Goal: Information Seeking & Learning: Find specific fact

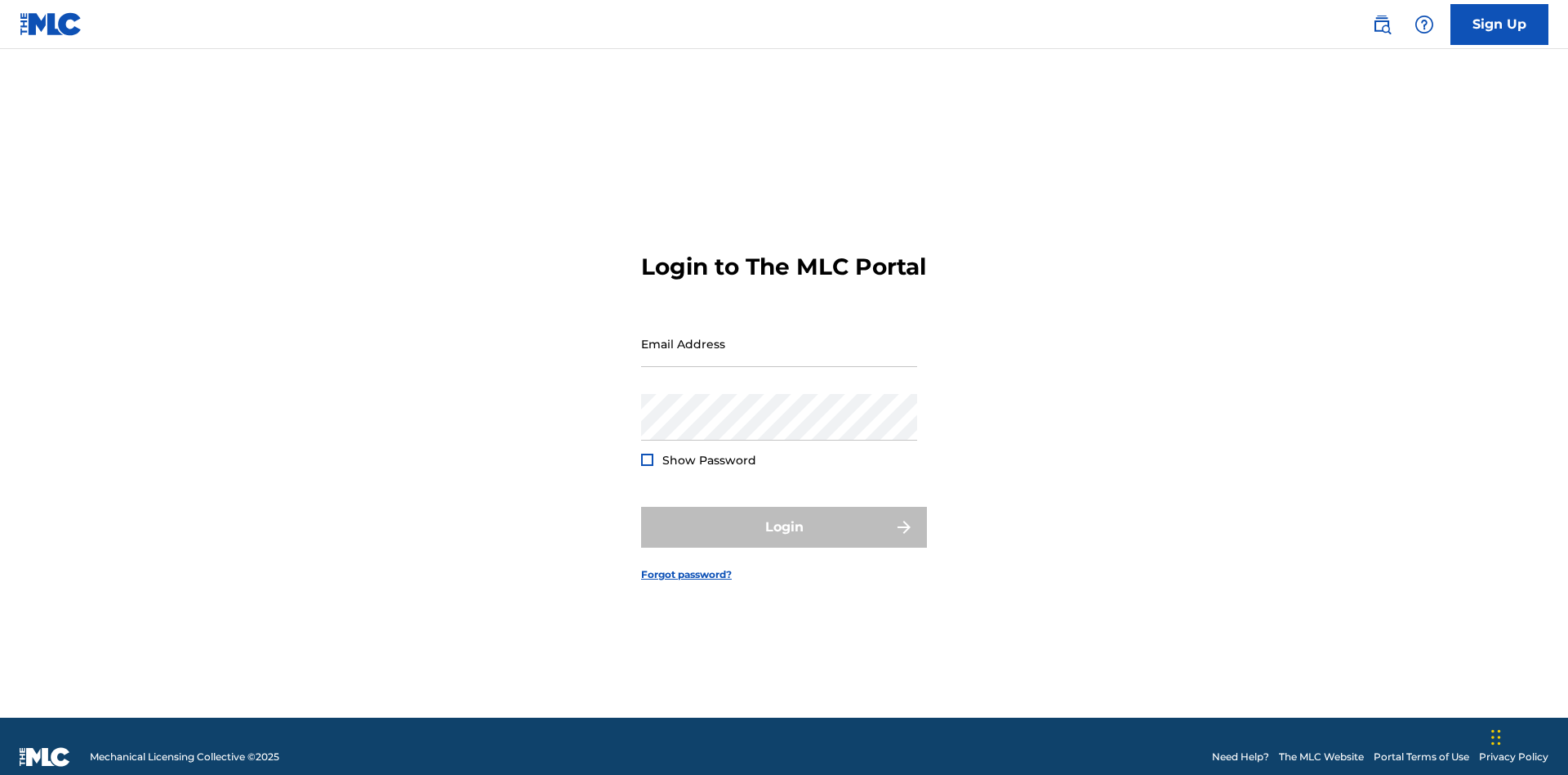
scroll to position [21, 0]
click at [779, 336] on input "Email Address" at bounding box center [778, 343] width 276 height 47
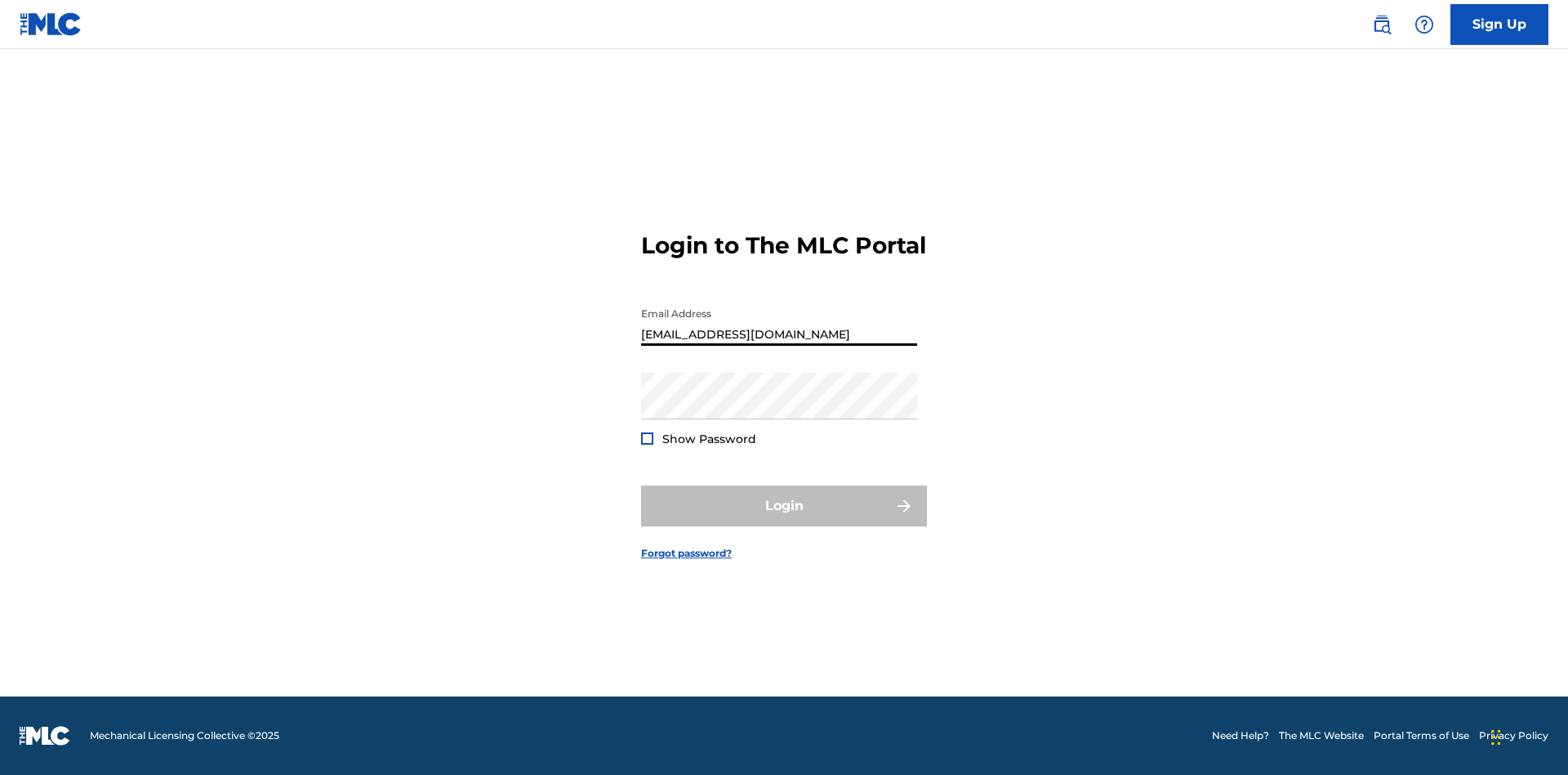
type input "[EMAIL_ADDRESS][DOMAIN_NAME]"
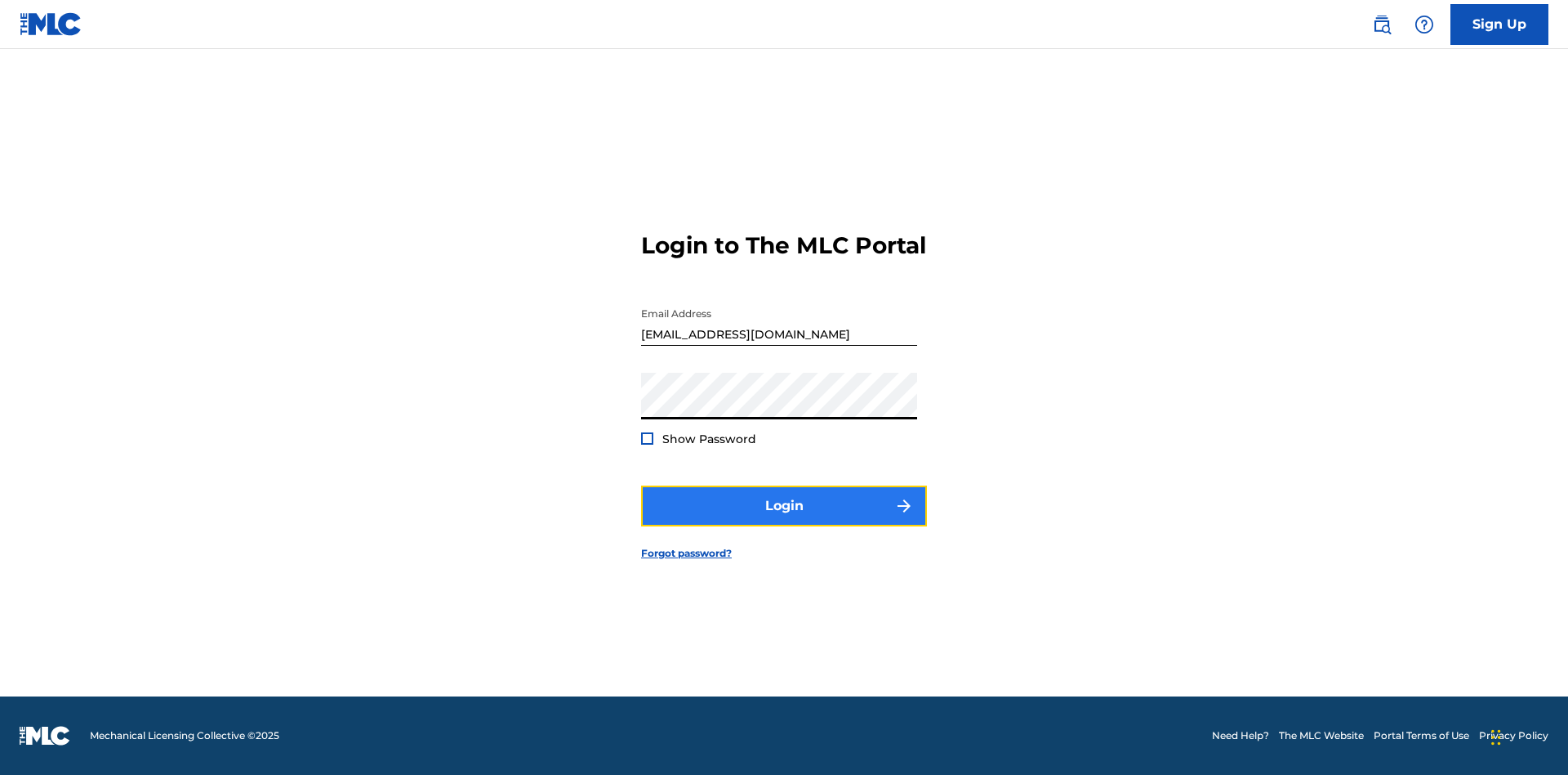
click at [784, 520] on button "Login" at bounding box center [783, 506] width 286 height 41
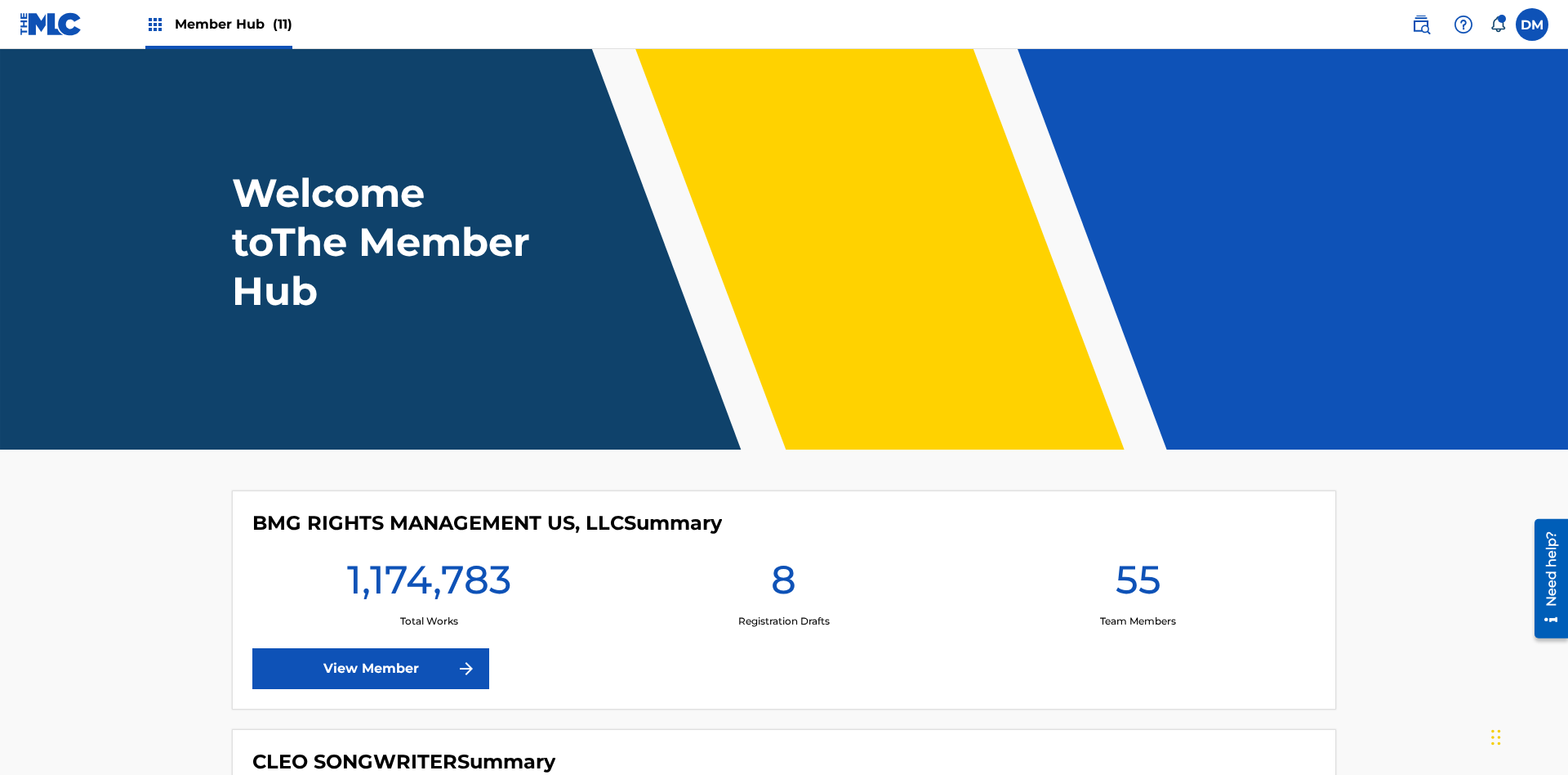
click at [233, 23] on span "Member Hub (11)" at bounding box center [233, 24] width 117 height 19
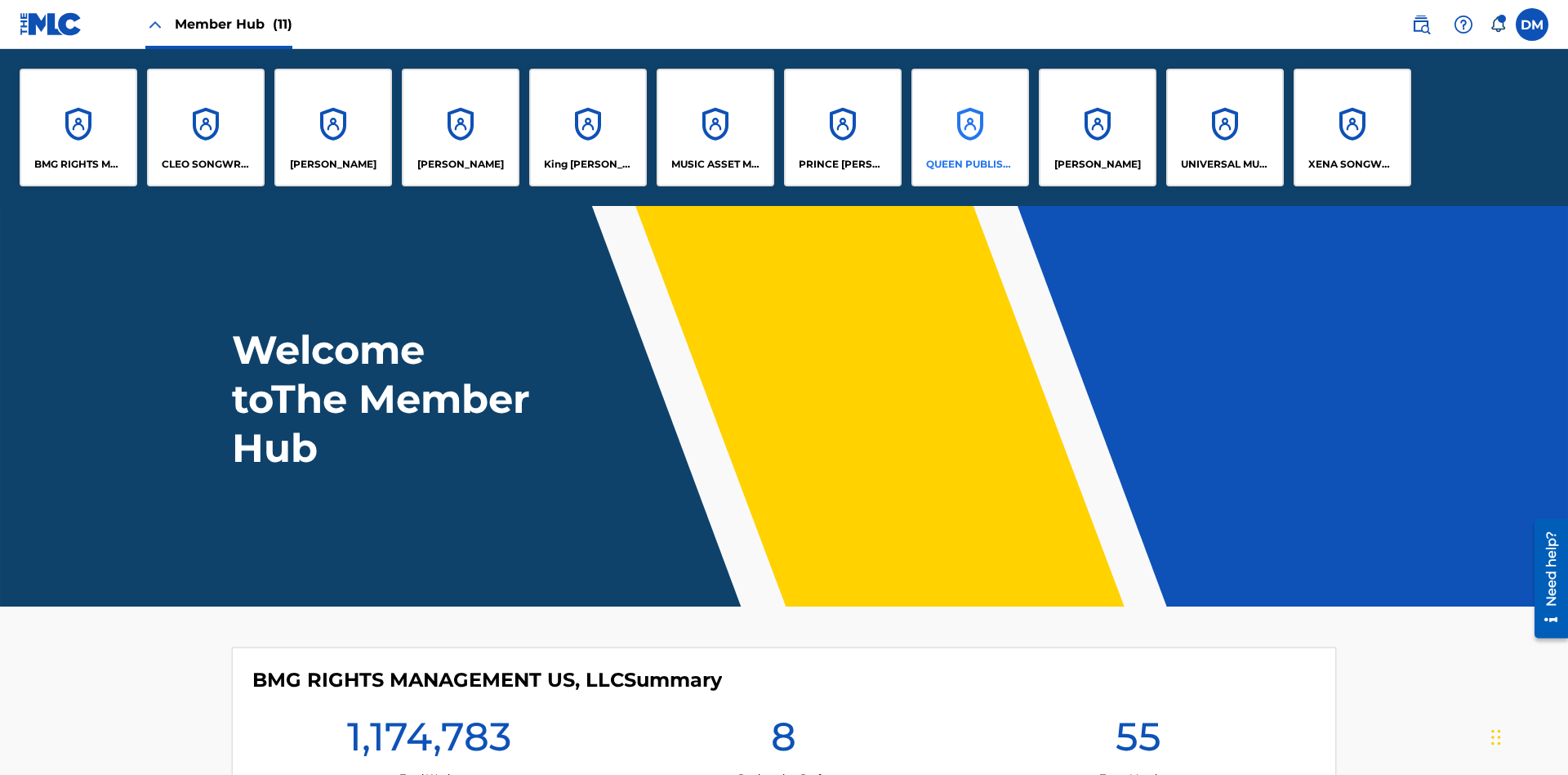
click at [970, 165] on p "QUEEN PUBLISHA" at bounding box center [971, 165] width 89 height 15
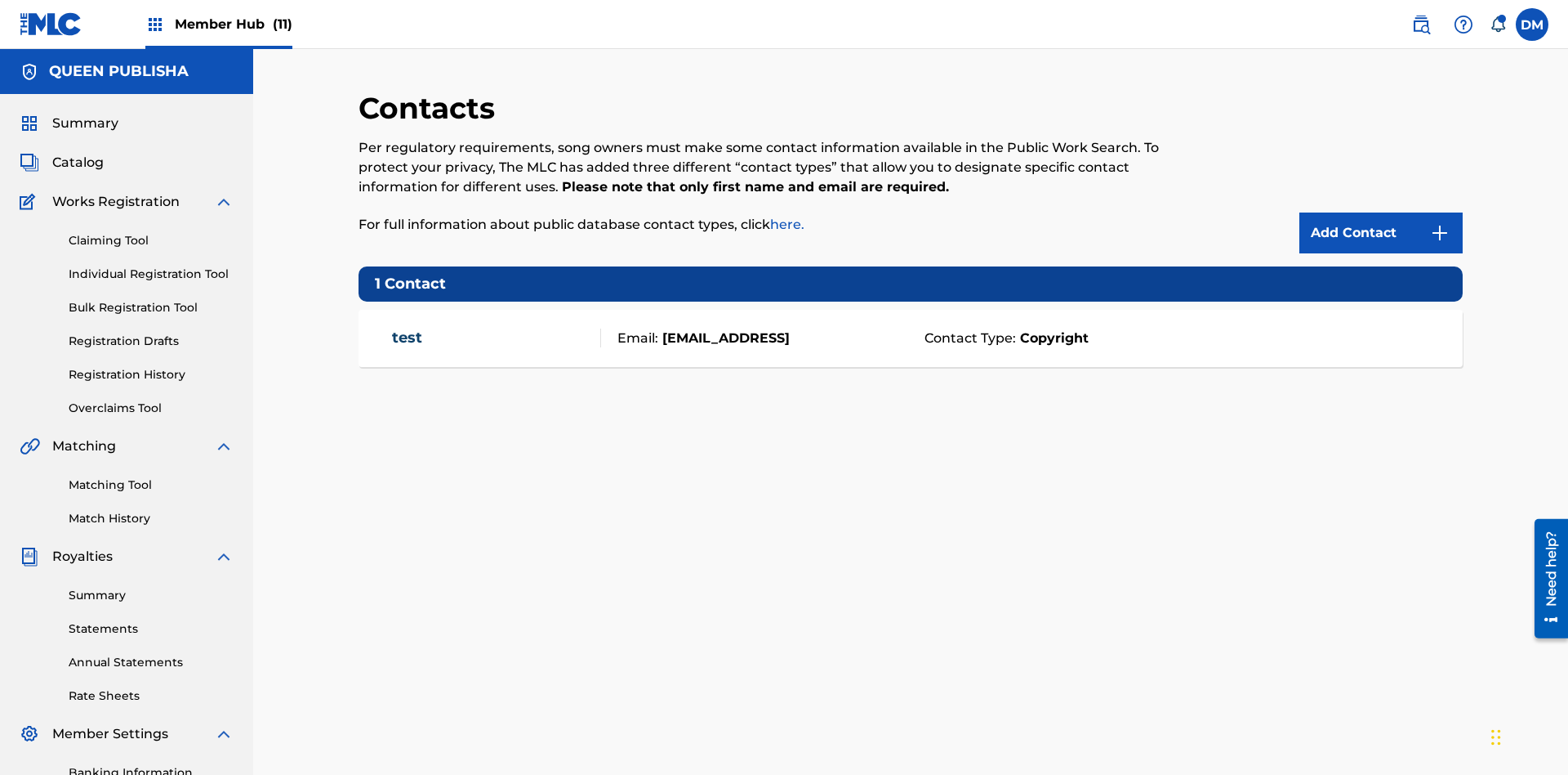
click at [233, 23] on span "Member Hub (11)" at bounding box center [233, 24] width 117 height 19
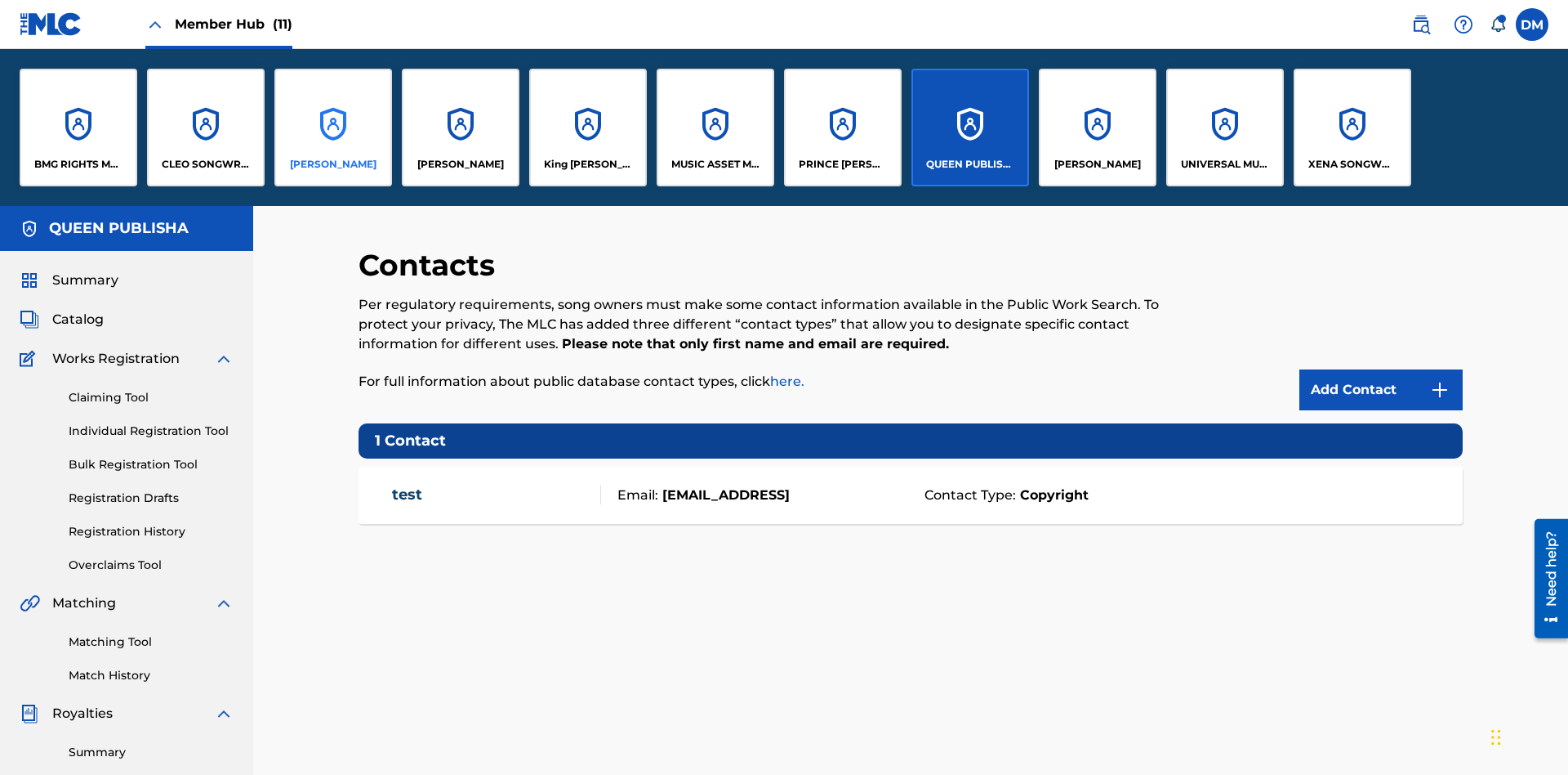
click at [332, 165] on p "[PERSON_NAME]" at bounding box center [333, 165] width 86 height 15
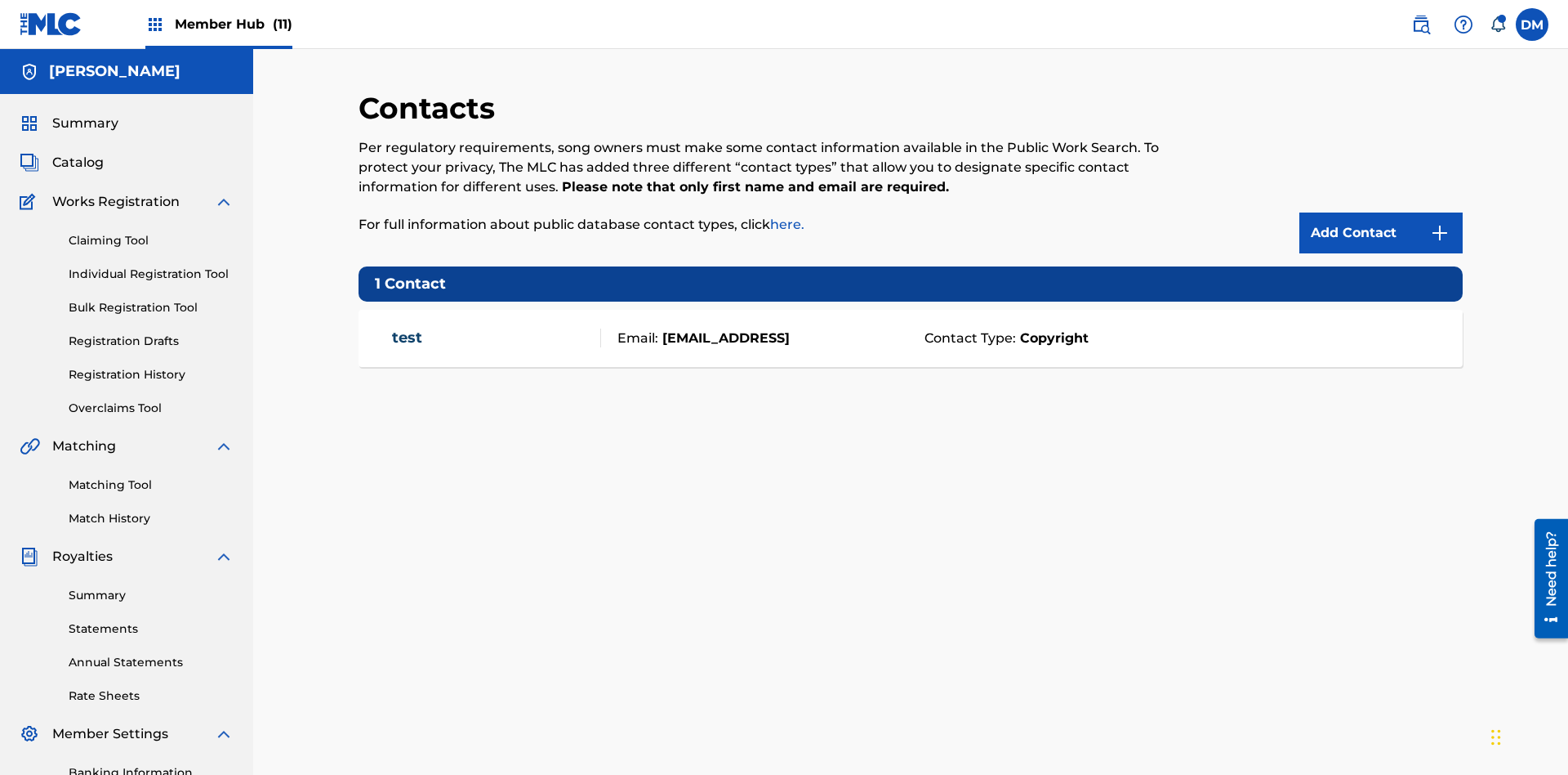
click at [233, 23] on span "Member Hub (11)" at bounding box center [233, 24] width 117 height 19
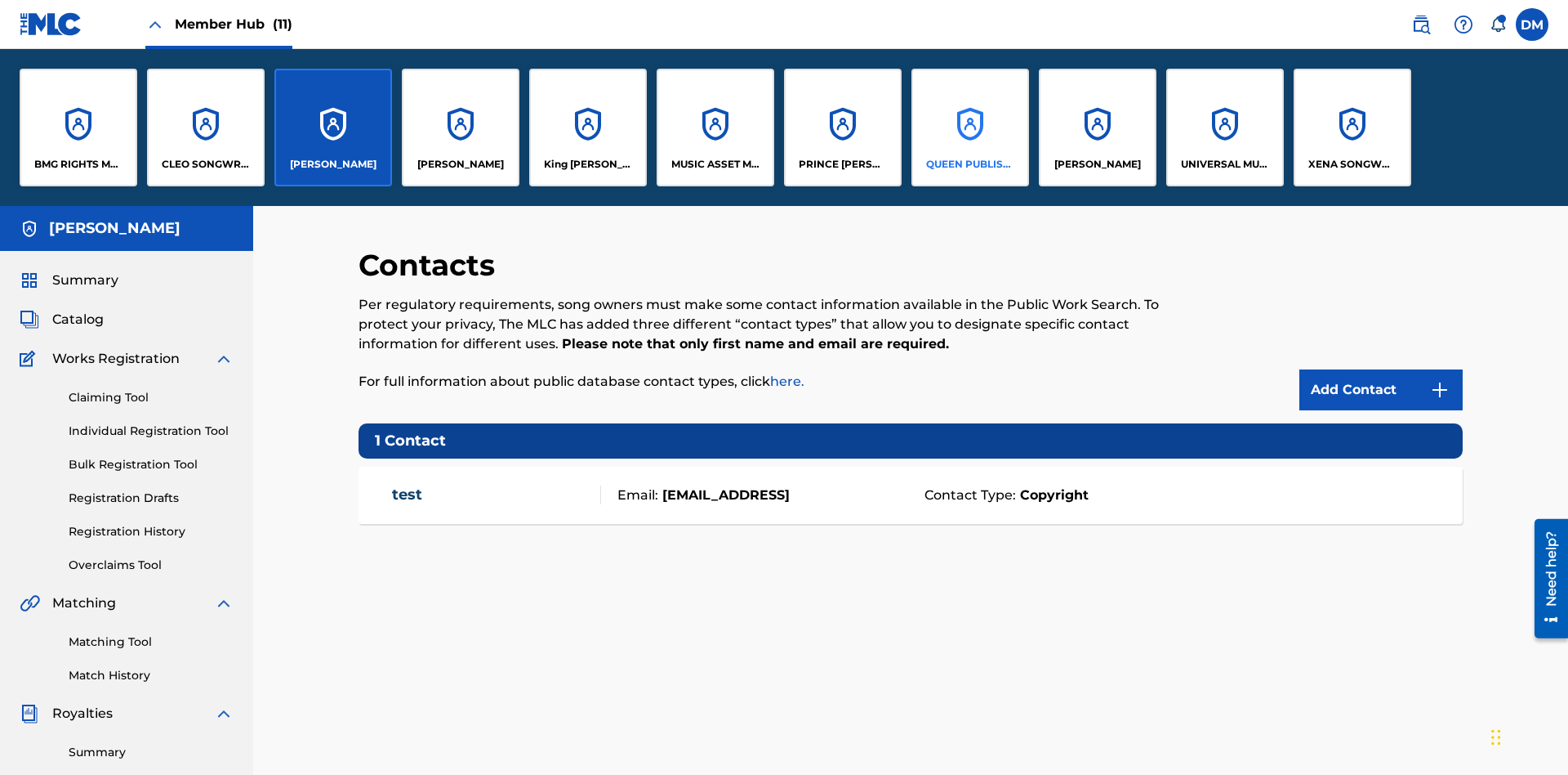
click at [970, 165] on p "QUEEN PUBLISHA" at bounding box center [971, 165] width 89 height 15
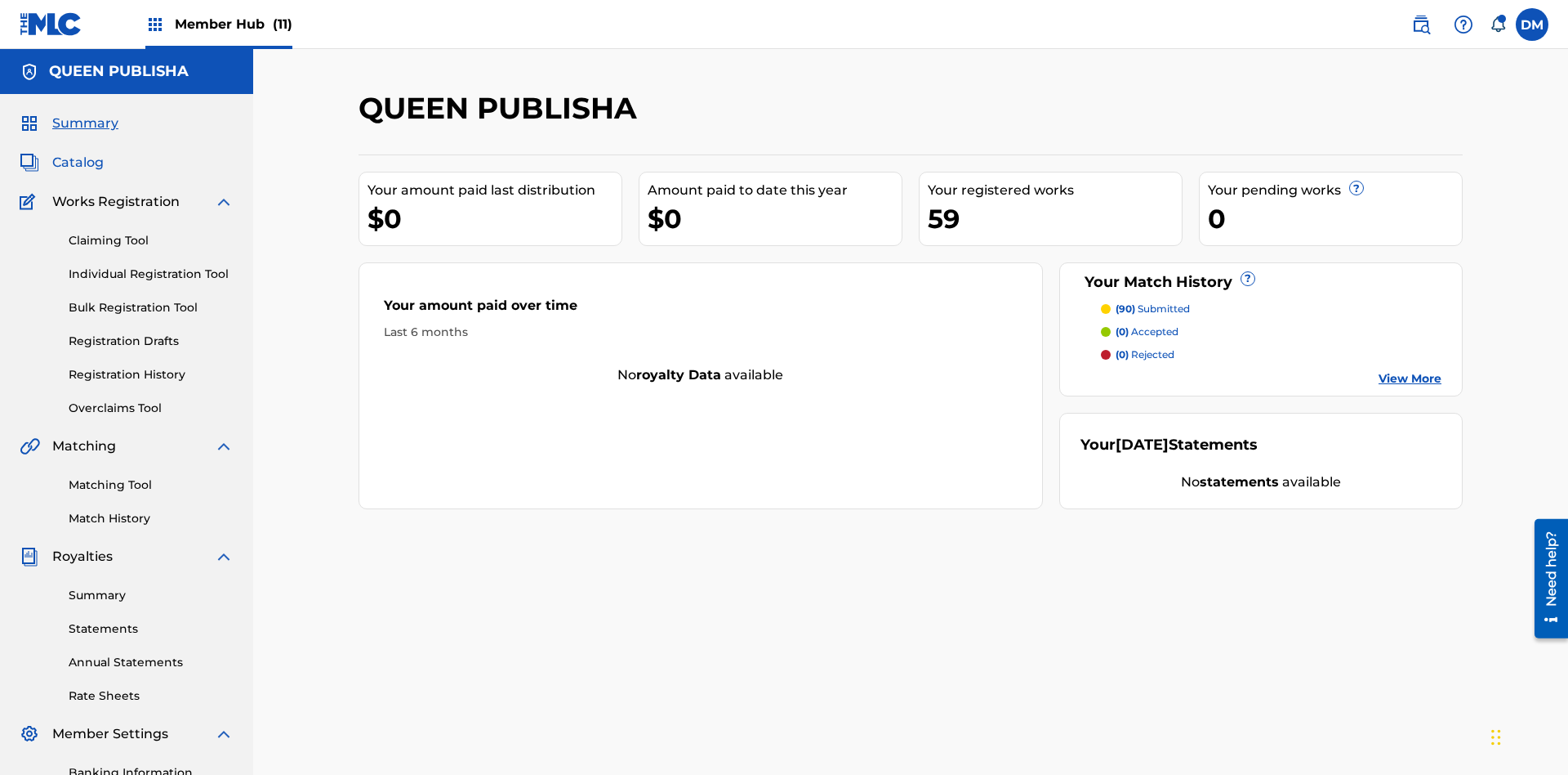
click at [77, 153] on span "Catalog" at bounding box center [77, 162] width 51 height 20
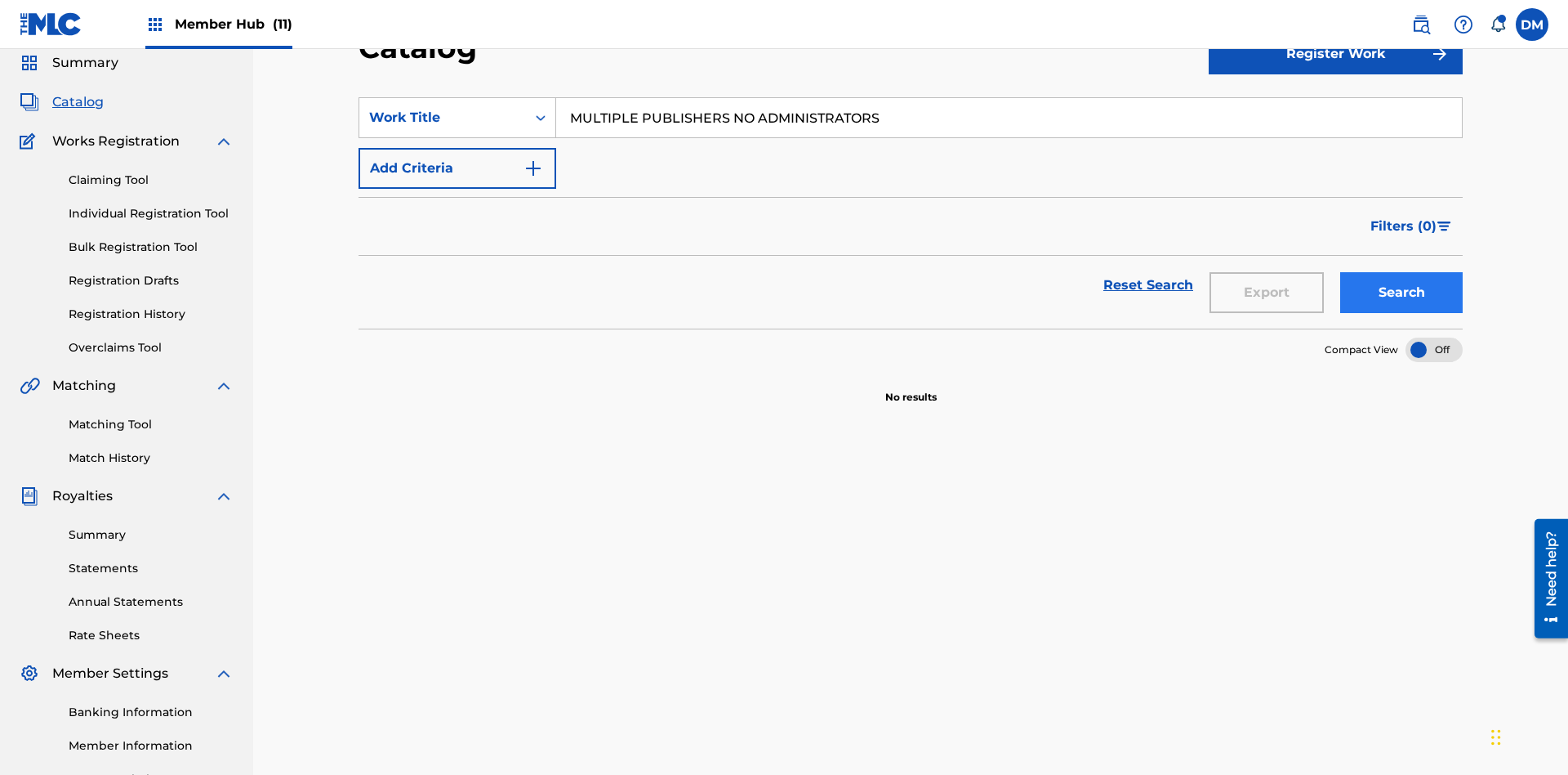
type input "MULTIPLE PUBLISHERS NO ADMINISTRATORS"
click at [1402, 272] on button "Search" at bounding box center [1402, 292] width 123 height 41
